Goal: Find specific page/section: Find specific page/section

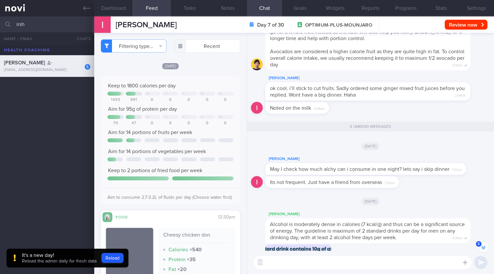
scroll to position [-139, 0]
click at [124, 3] on button "Dashboard" at bounding box center [113, 8] width 38 height 16
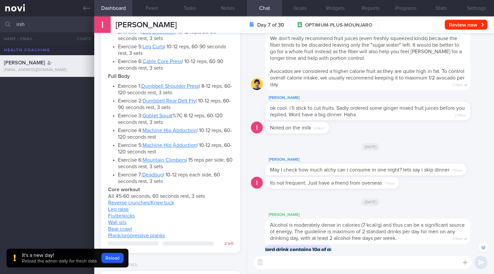
scroll to position [589, 0]
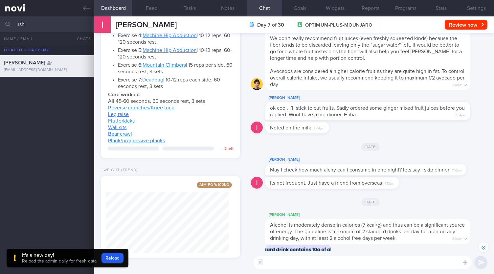
click at [63, 20] on input "irsh" at bounding box center [247, 24] width 494 height 16
type input "i"
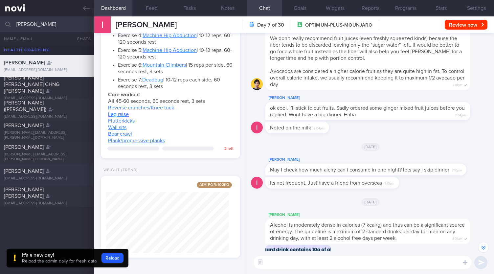
type input "[PERSON_NAME]"
click at [24, 173] on span "[PERSON_NAME]" at bounding box center [24, 171] width 40 height 5
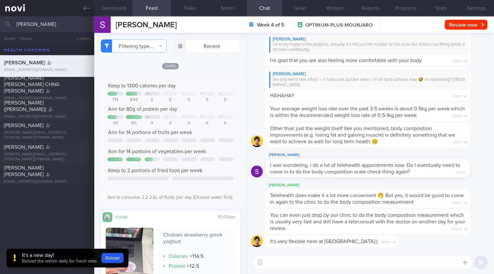
scroll to position [104, 0]
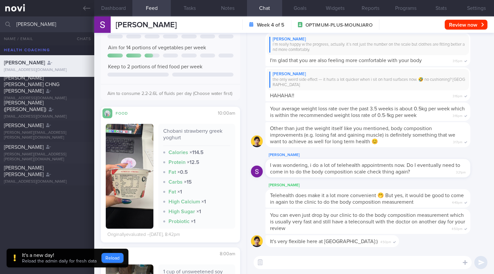
click at [117, 258] on button "Reload" at bounding box center [113, 258] width 22 height 10
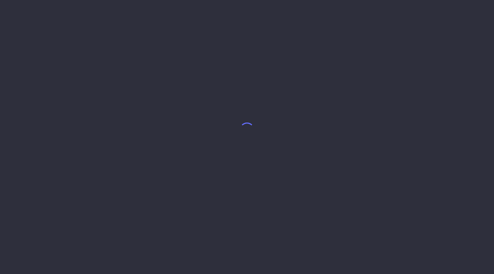
select select "7"
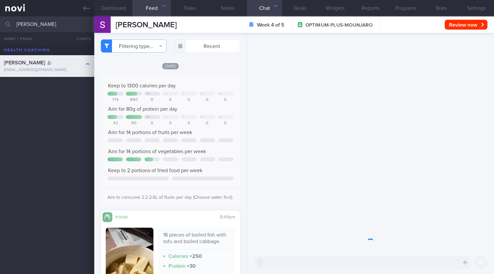
scroll to position [120, 0]
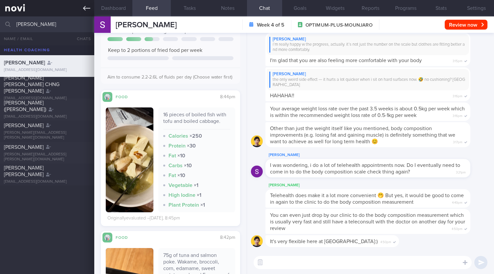
click at [85, 5] on icon at bounding box center [86, 8] width 7 height 7
